Goal: Task Accomplishment & Management: Use online tool/utility

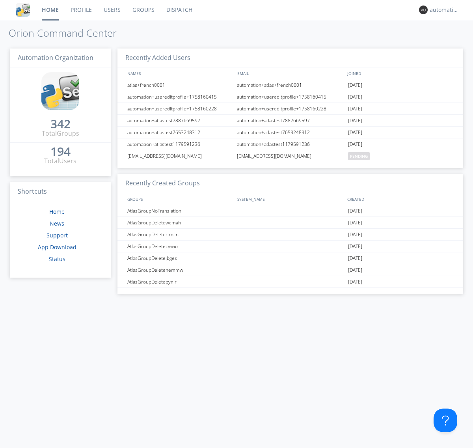
click at [179, 10] on link "Dispatch" at bounding box center [180, 10] width 38 height 20
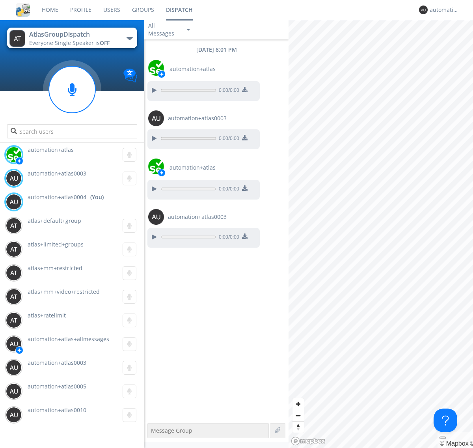
click at [129, 38] on div "button" at bounding box center [130, 38] width 6 height 3
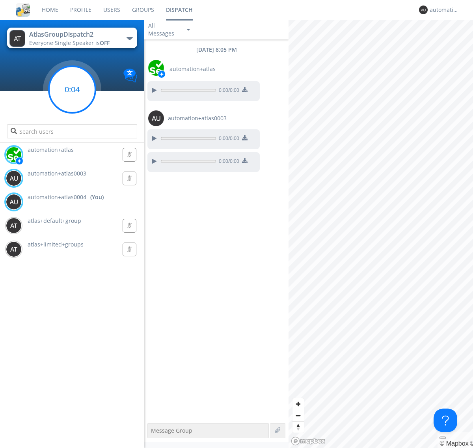
click at [72, 90] on g at bounding box center [72, 89] width 47 height 47
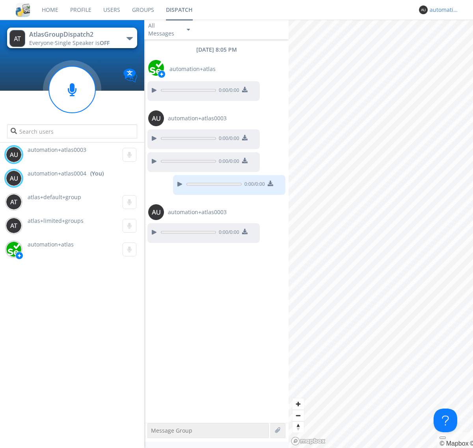
click at [443, 10] on div "automation+atlas0004" at bounding box center [445, 10] width 30 height 8
click at [449, 41] on div "Log Out" at bounding box center [448, 42] width 41 height 14
